Goal: Communication & Community: Answer question/provide support

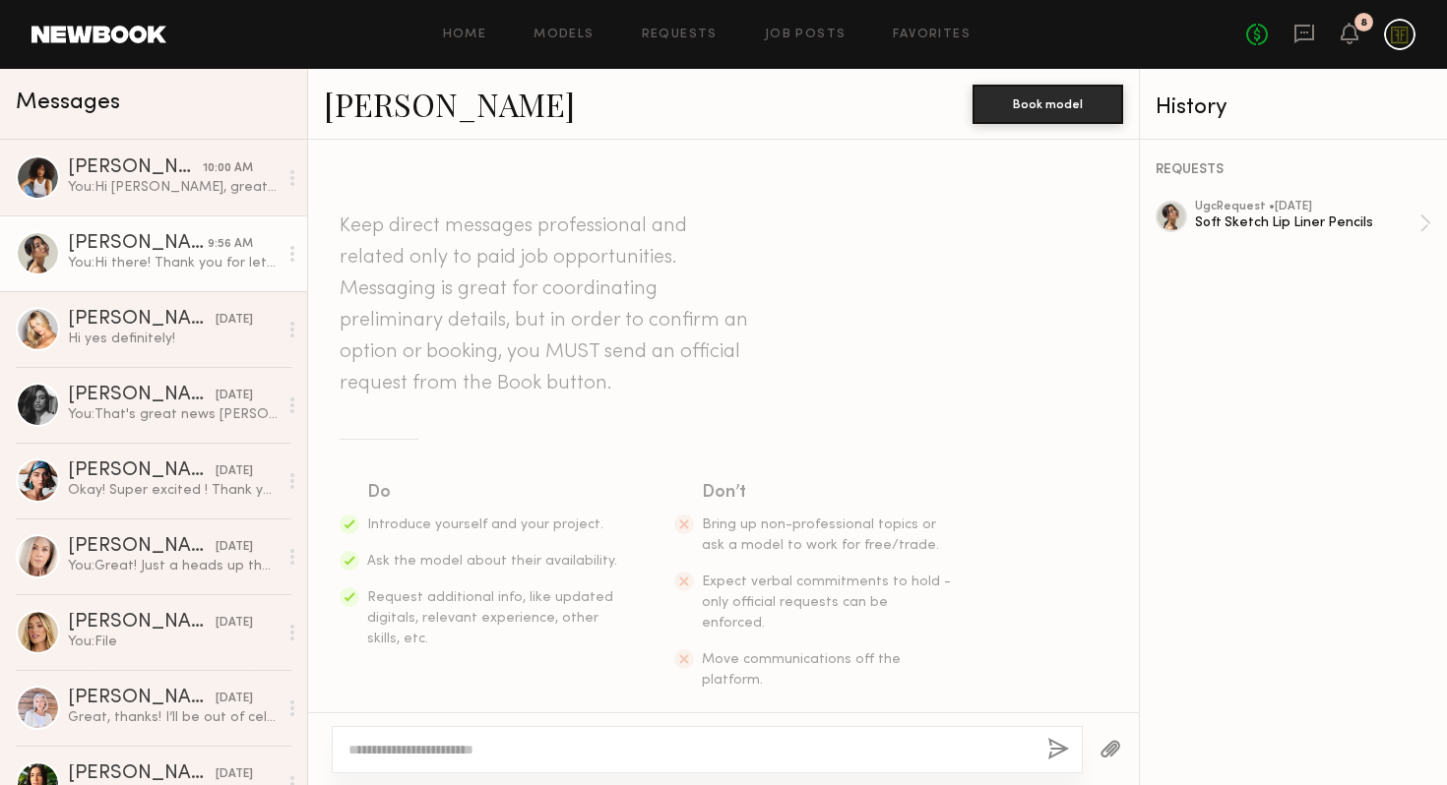
scroll to position [689, 0]
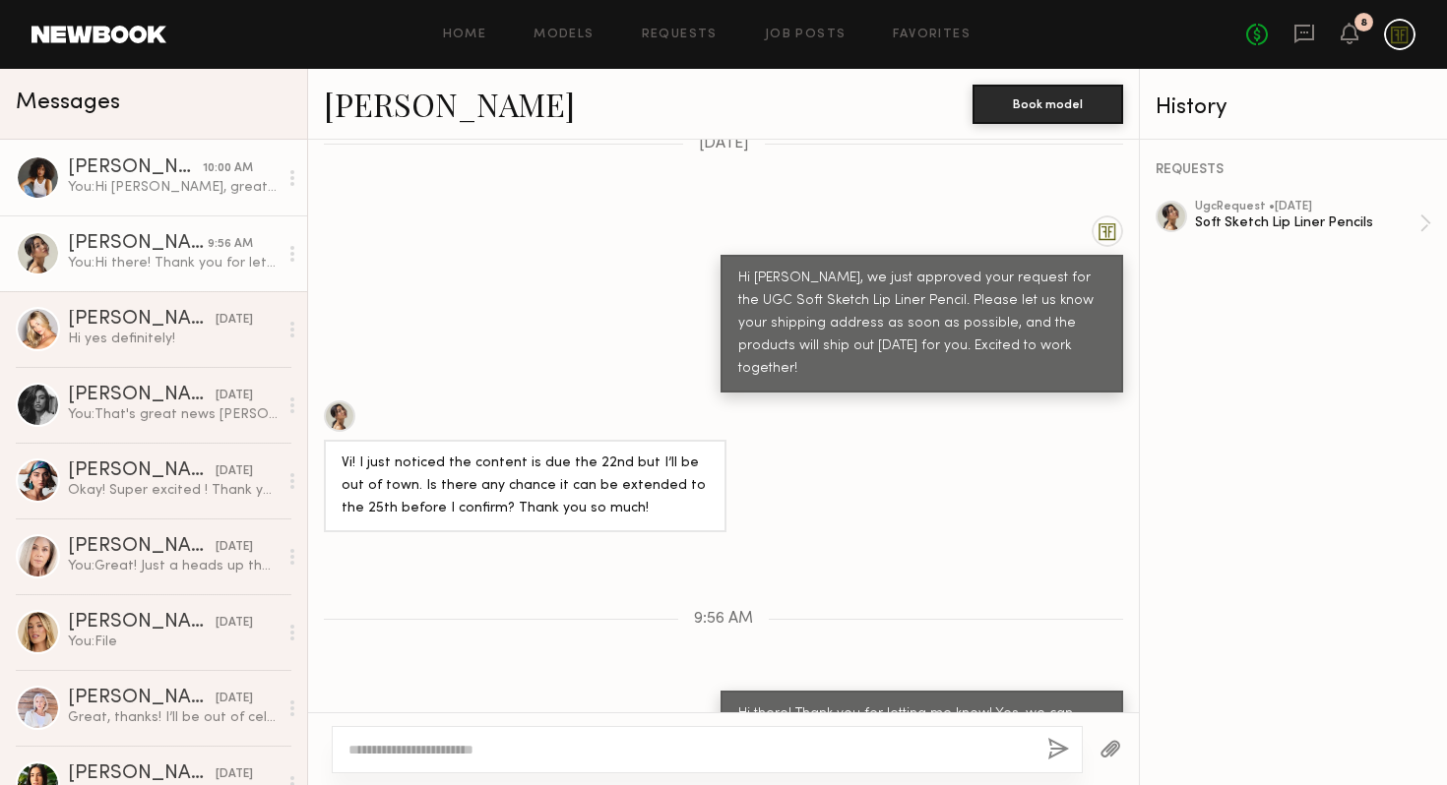
click at [98, 171] on div "[PERSON_NAME]" at bounding box center [135, 168] width 135 height 20
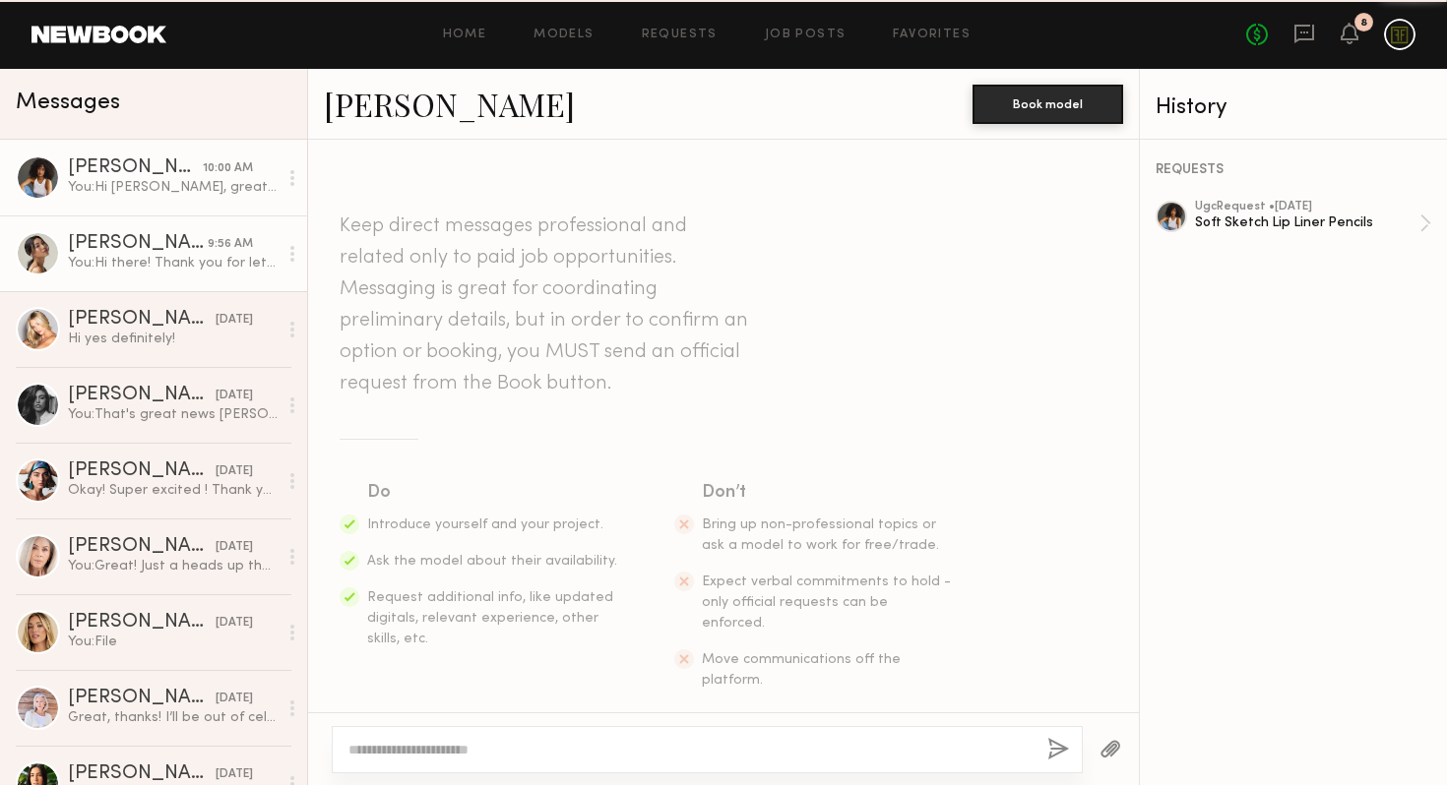
scroll to position [799, 0]
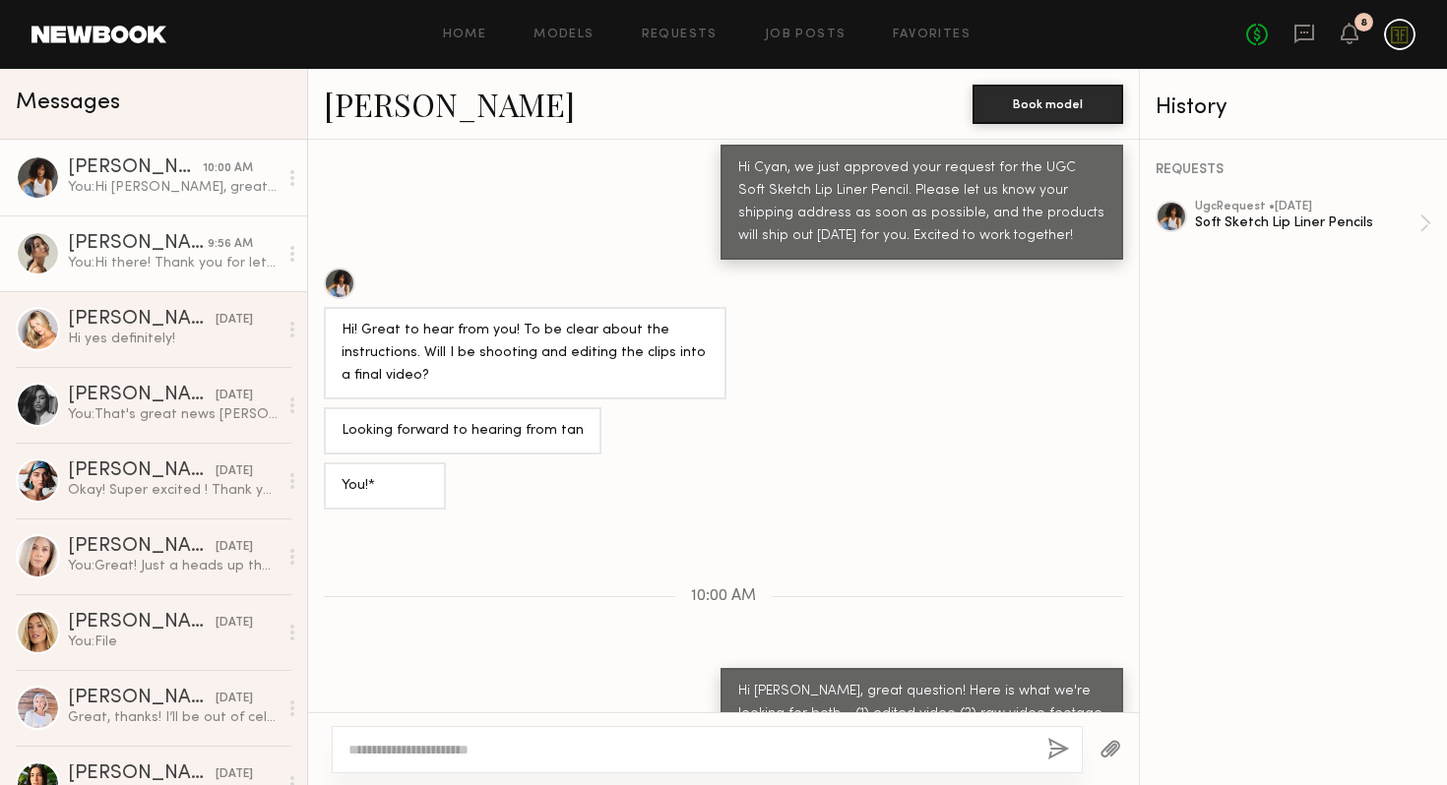
click at [102, 234] on div "[PERSON_NAME]" at bounding box center [138, 244] width 140 height 20
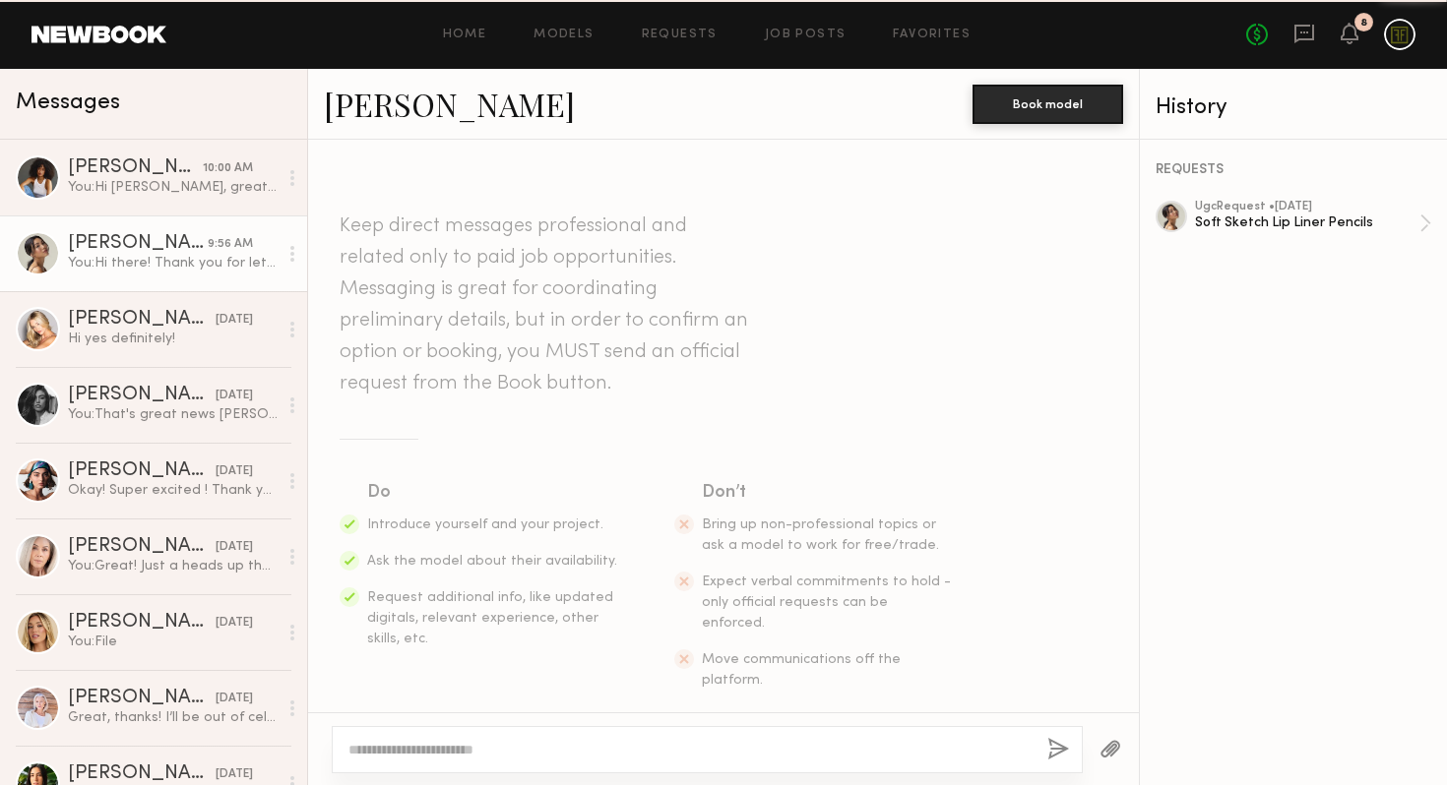
scroll to position [689, 0]
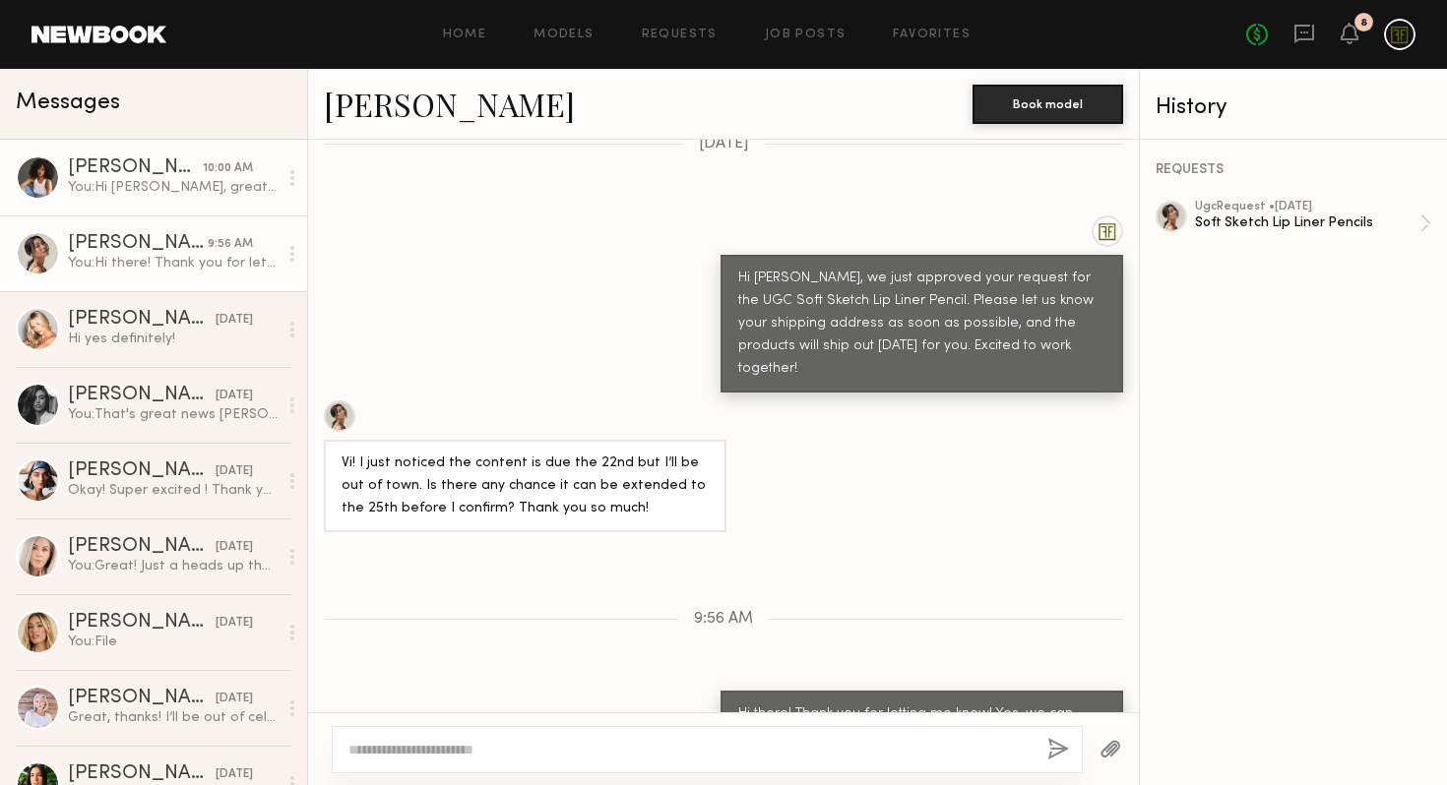
click at [178, 181] on div "You: Hi [PERSON_NAME], great question! Here is what we're looking for both - (1…" at bounding box center [173, 187] width 210 height 19
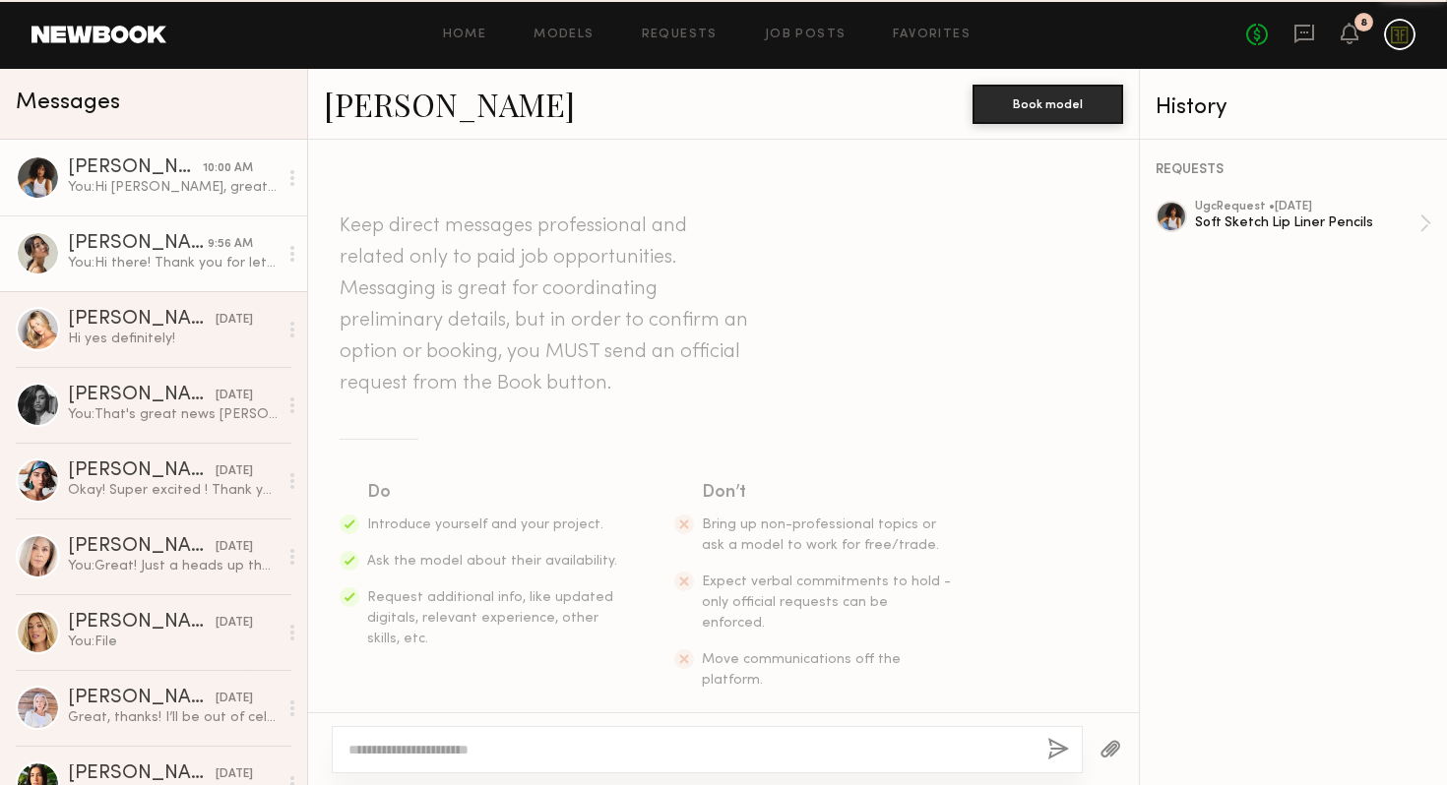
scroll to position [799, 0]
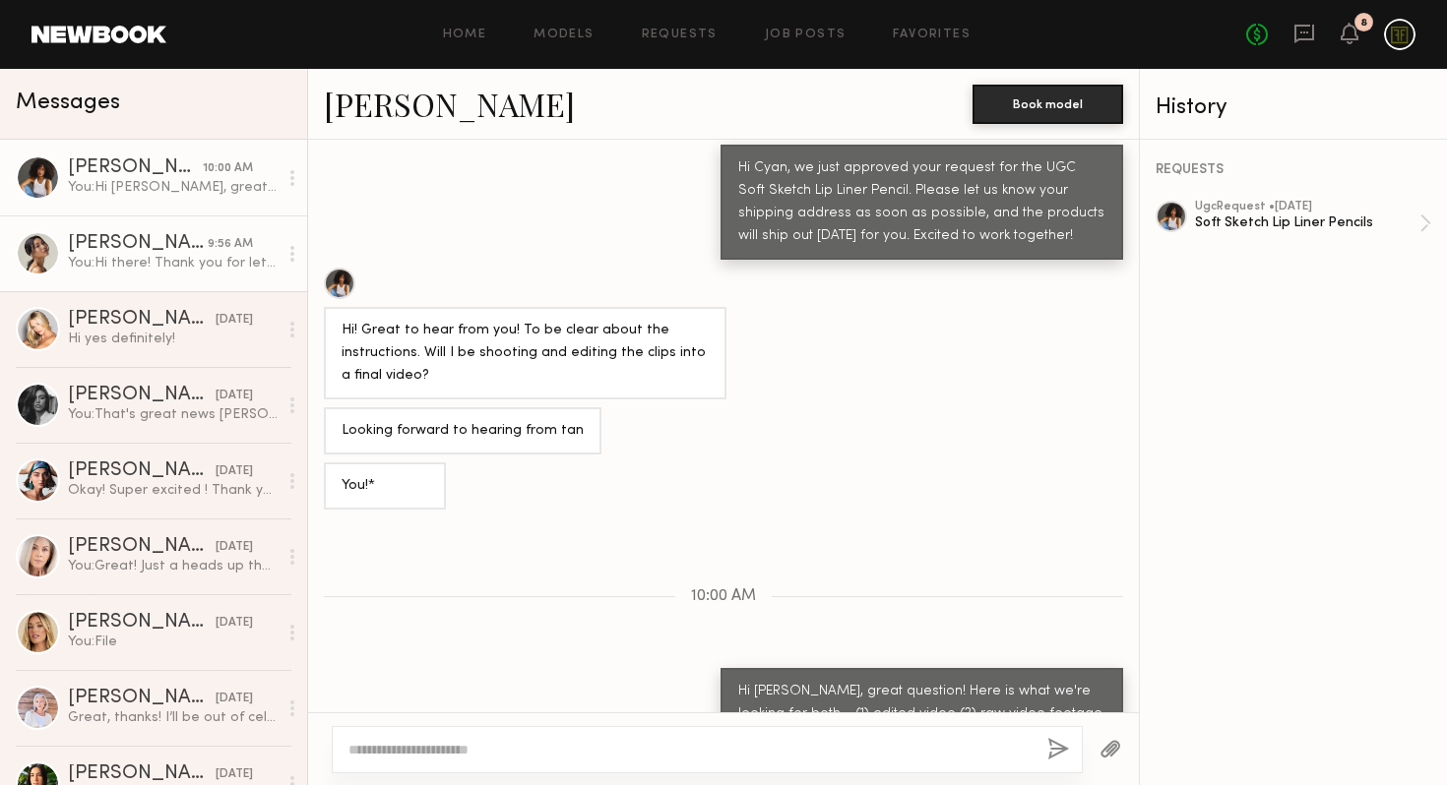
click at [170, 234] on div "[PERSON_NAME]" at bounding box center [138, 244] width 140 height 20
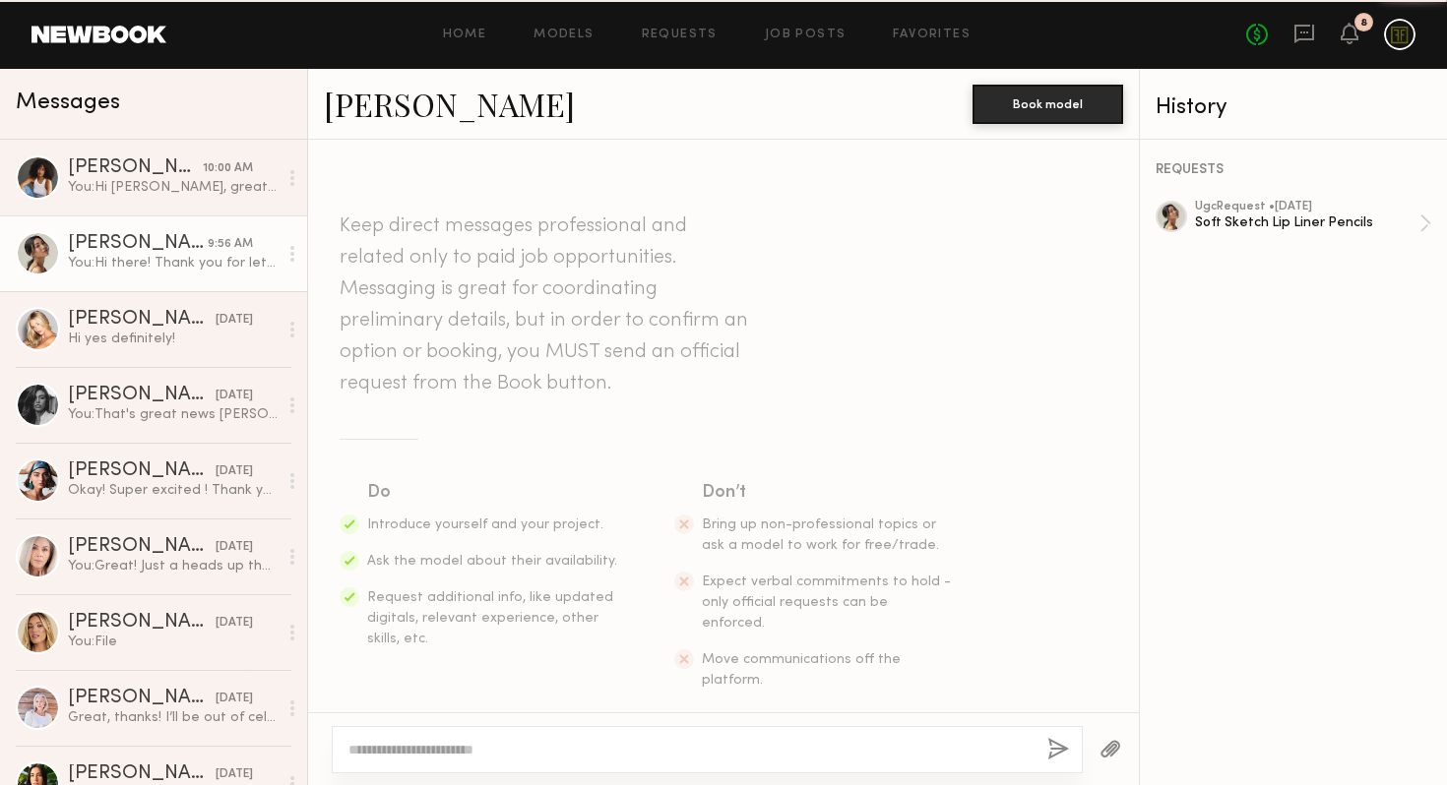
scroll to position [689, 0]
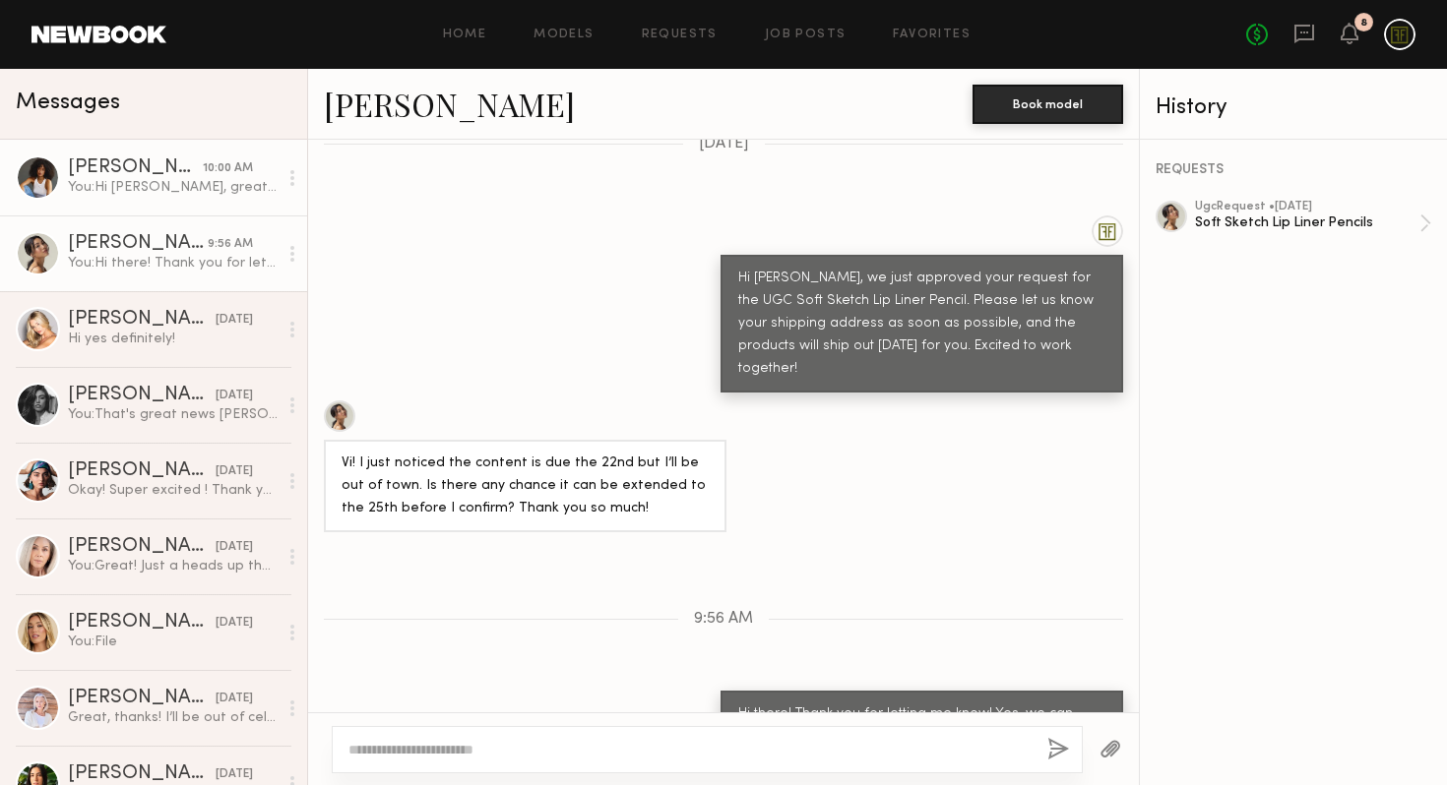
click at [168, 188] on div "You: Hi [PERSON_NAME], great question! Here is what we're looking for both - (1…" at bounding box center [173, 187] width 210 height 19
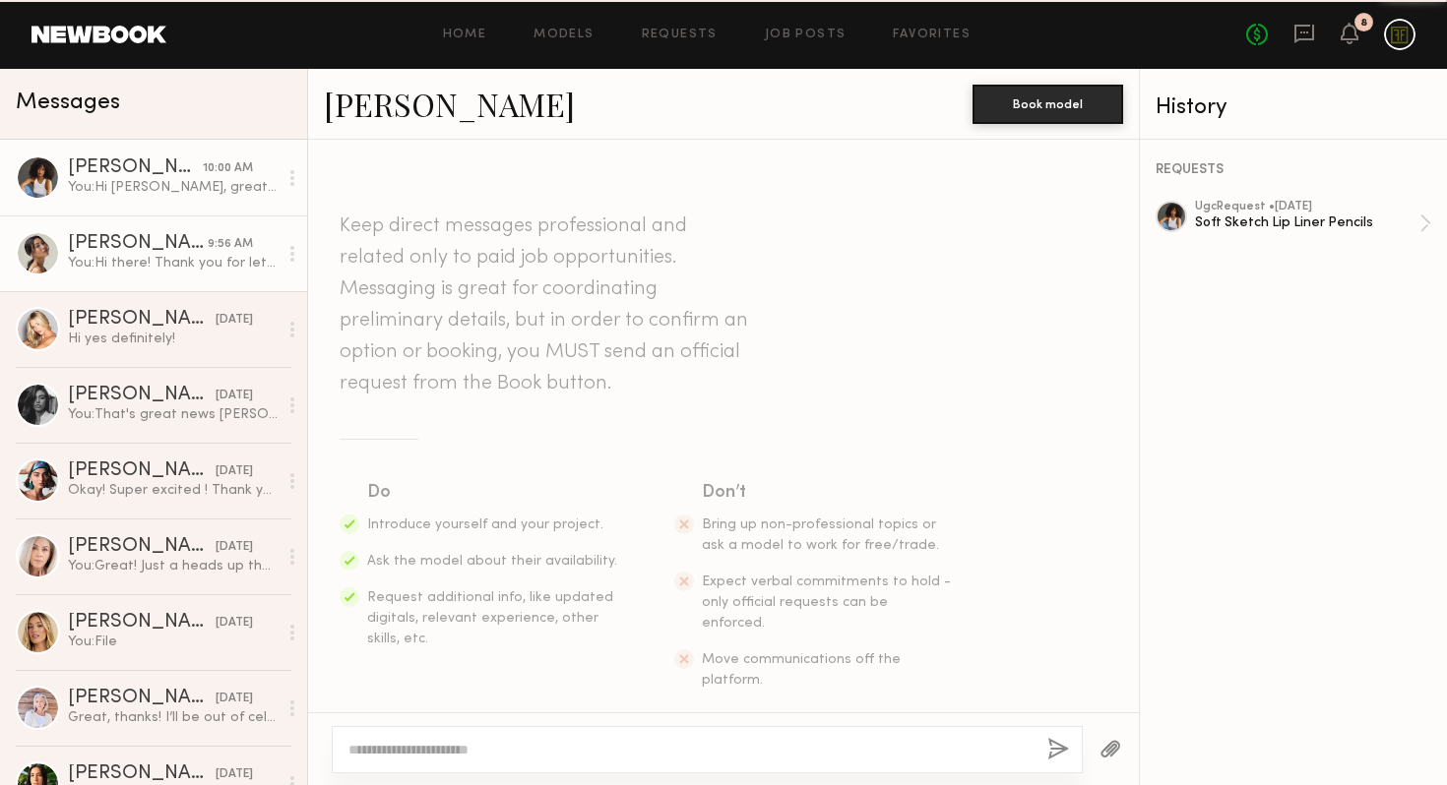
scroll to position [799, 0]
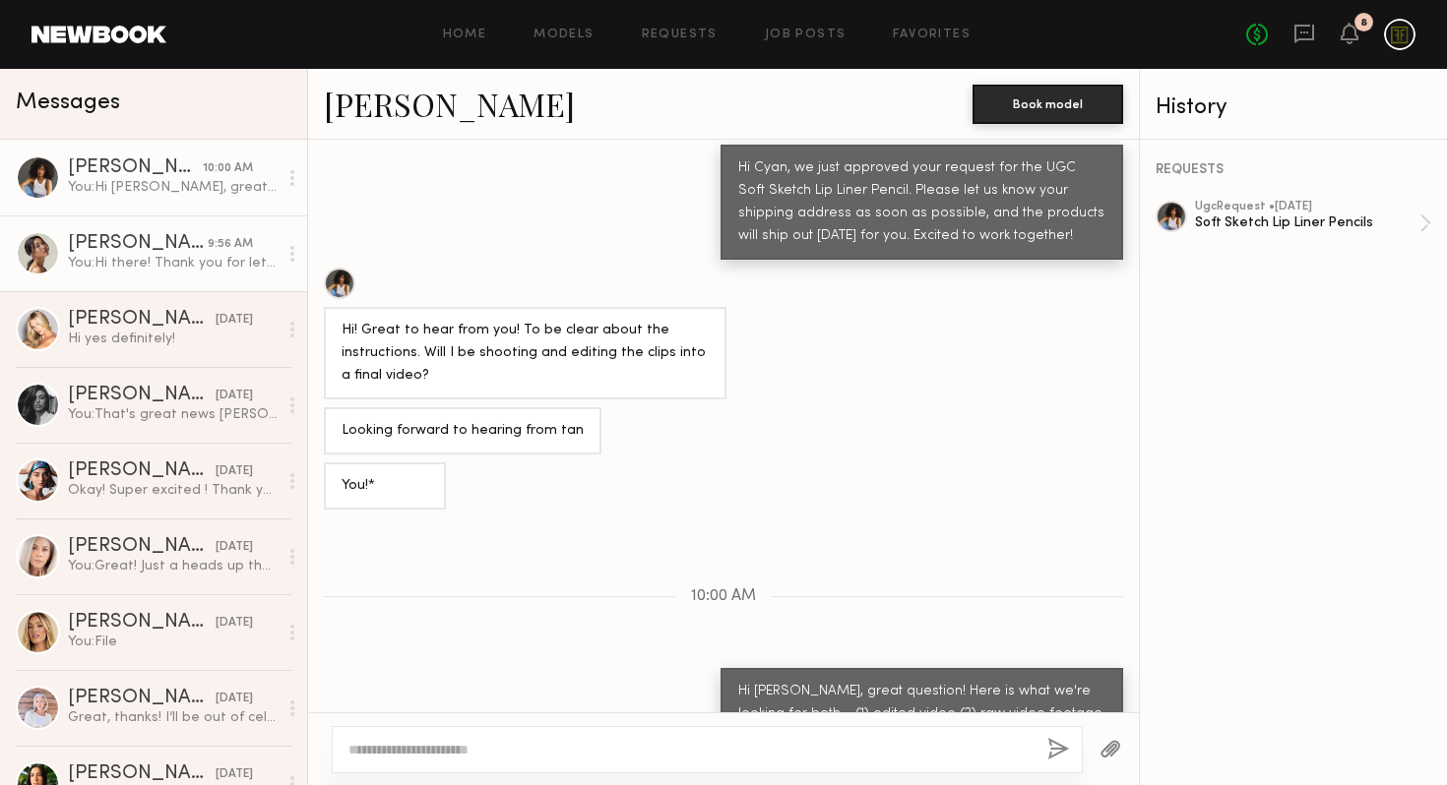
click at [145, 255] on div "You: Hi there! Thank you for letting me know! Yes, we can extend your due date …" at bounding box center [173, 263] width 210 height 19
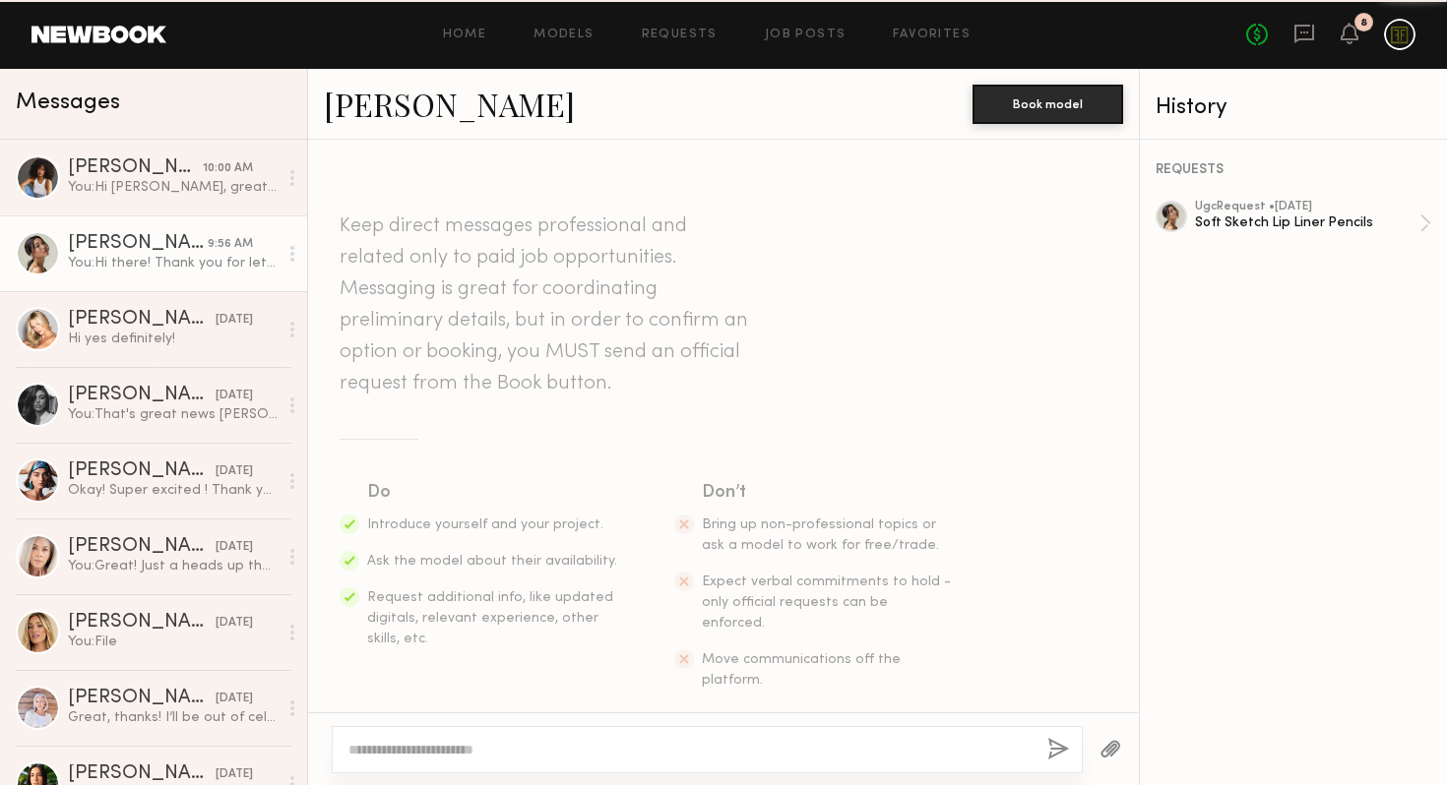
scroll to position [689, 0]
